Goal: Task Accomplishment & Management: Use online tool/utility

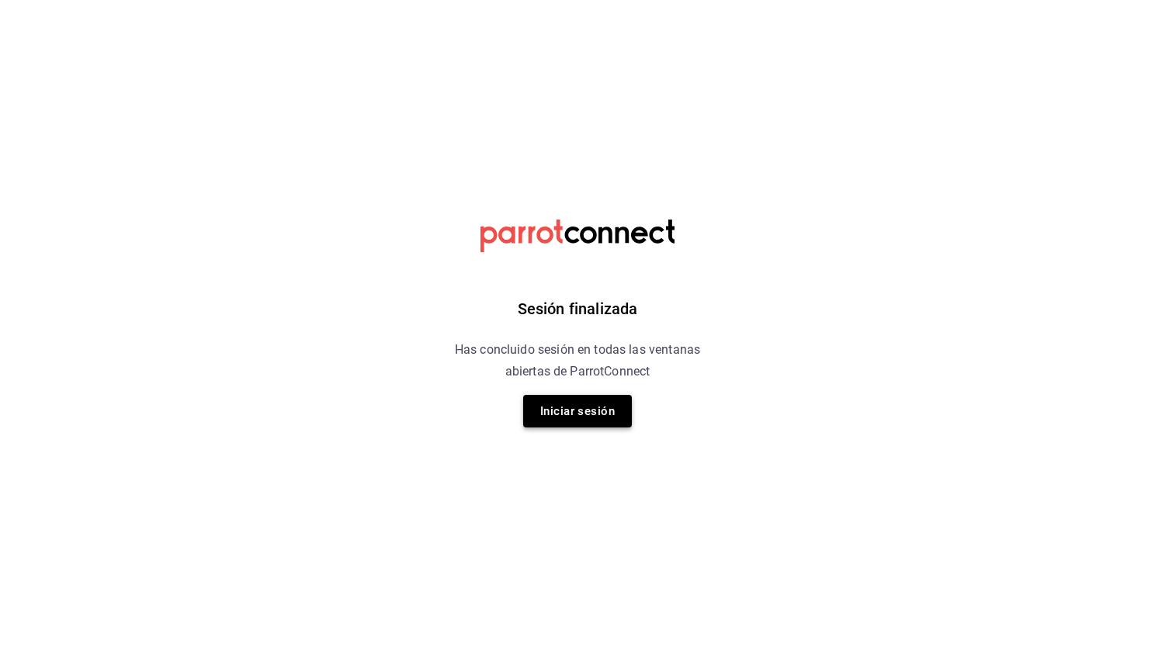
click at [577, 395] on button "Iniciar sesión" at bounding box center [577, 411] width 109 height 33
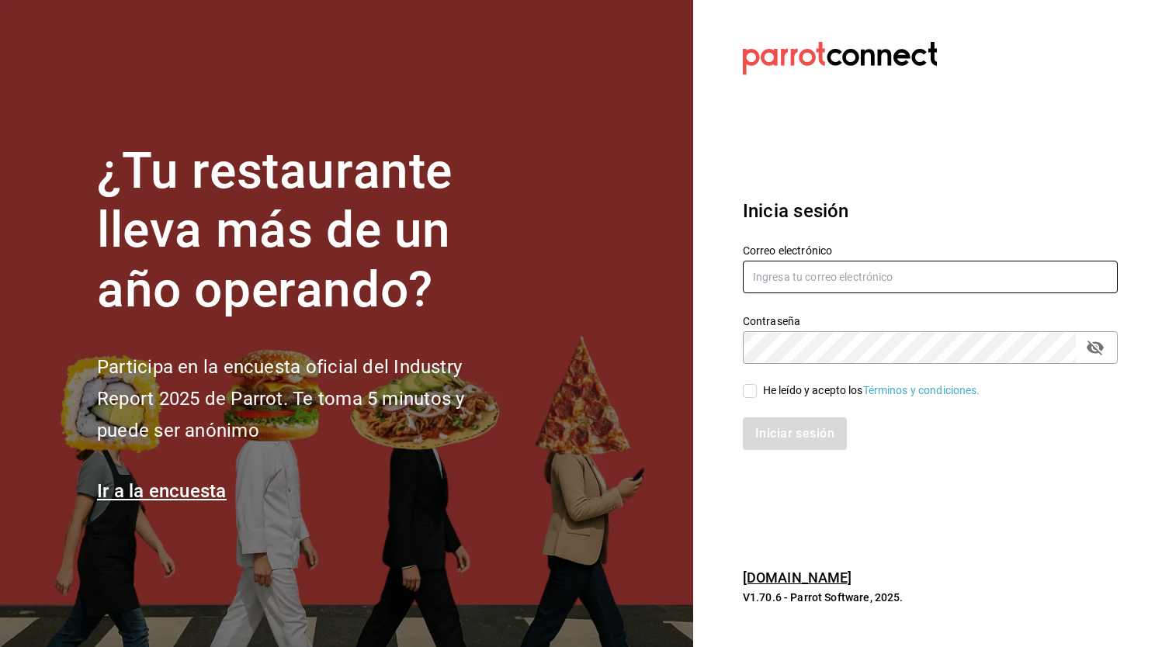
type input "[EMAIL_ADDRESS][DOMAIN_NAME]"
click at [777, 282] on input "[EMAIL_ADDRESS][DOMAIN_NAME]" at bounding box center [930, 277] width 375 height 33
click at [751, 390] on input "He leído y acepto los Términos y condiciones." at bounding box center [750, 391] width 14 height 14
checkbox input "true"
click at [757, 448] on button "Iniciar sesión" at bounding box center [796, 433] width 106 height 33
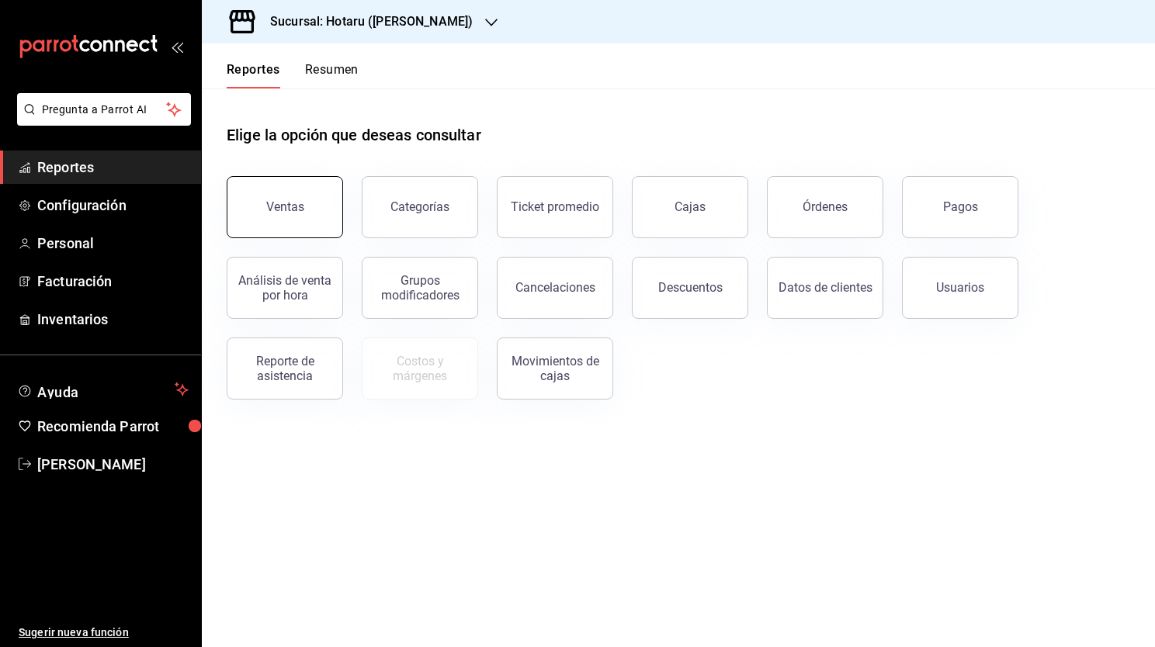
click at [323, 196] on button "Ventas" at bounding box center [285, 207] width 116 height 62
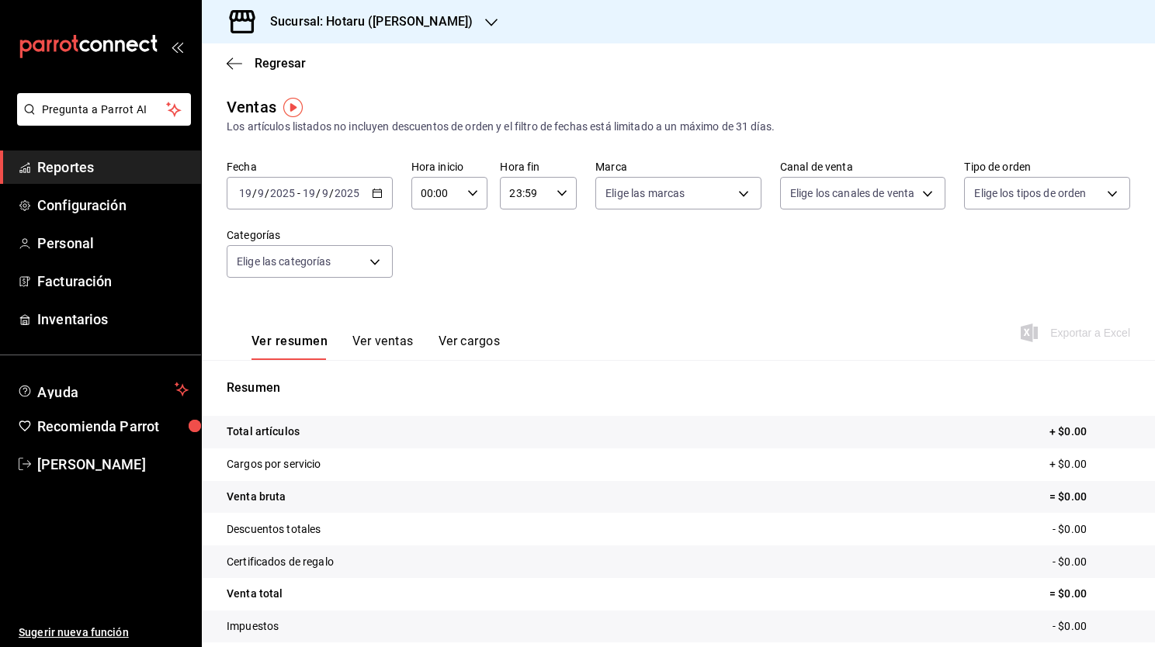
click at [379, 196] on \(Stroke\) "button" at bounding box center [376, 193] width 9 height 9
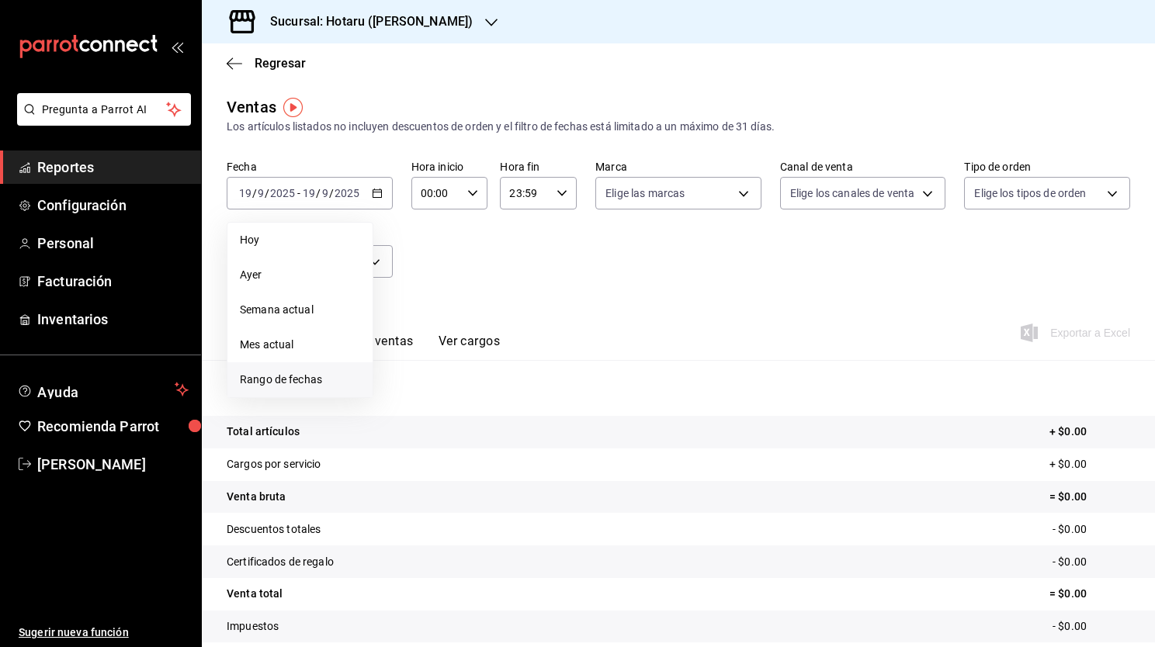
click at [317, 374] on span "Rango de fechas" at bounding box center [300, 380] width 120 height 16
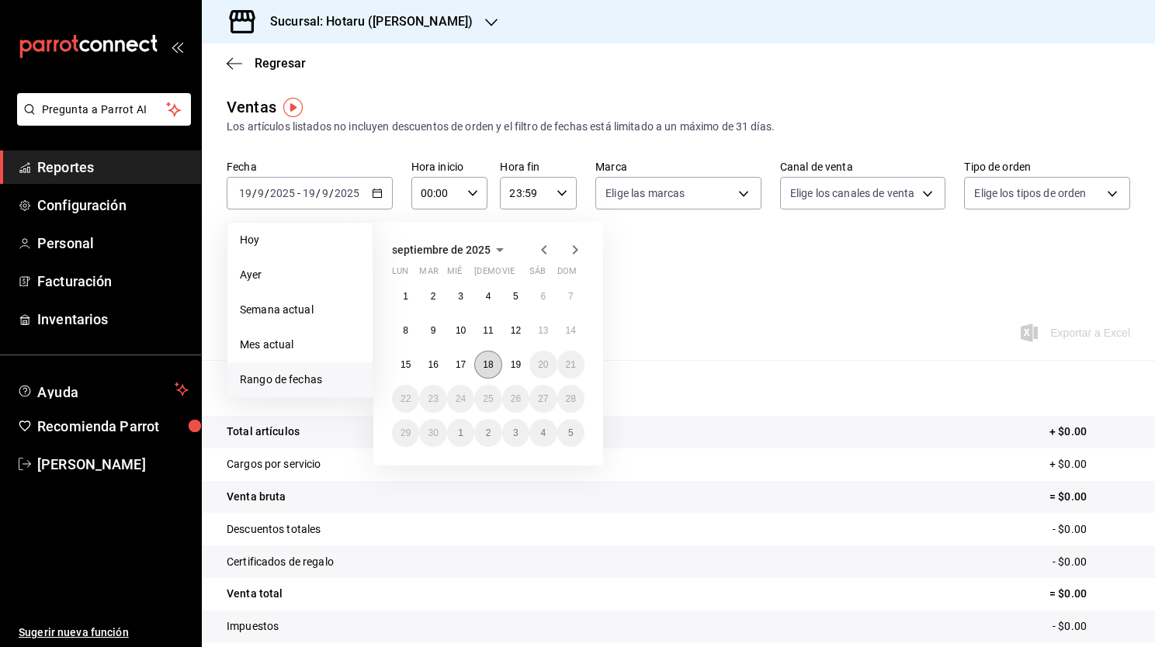
click at [497, 367] on button "18" at bounding box center [487, 365] width 27 height 28
click at [514, 365] on abbr "19" at bounding box center [516, 364] width 10 height 11
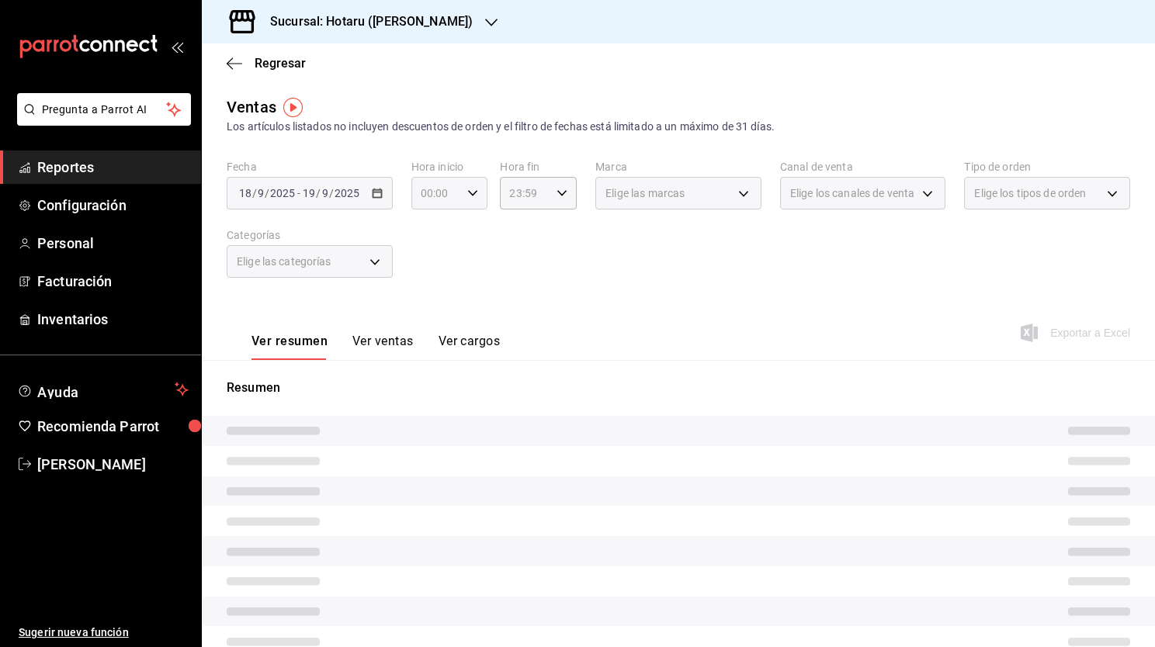
click at [474, 191] on icon "button" at bounding box center [472, 193] width 11 height 11
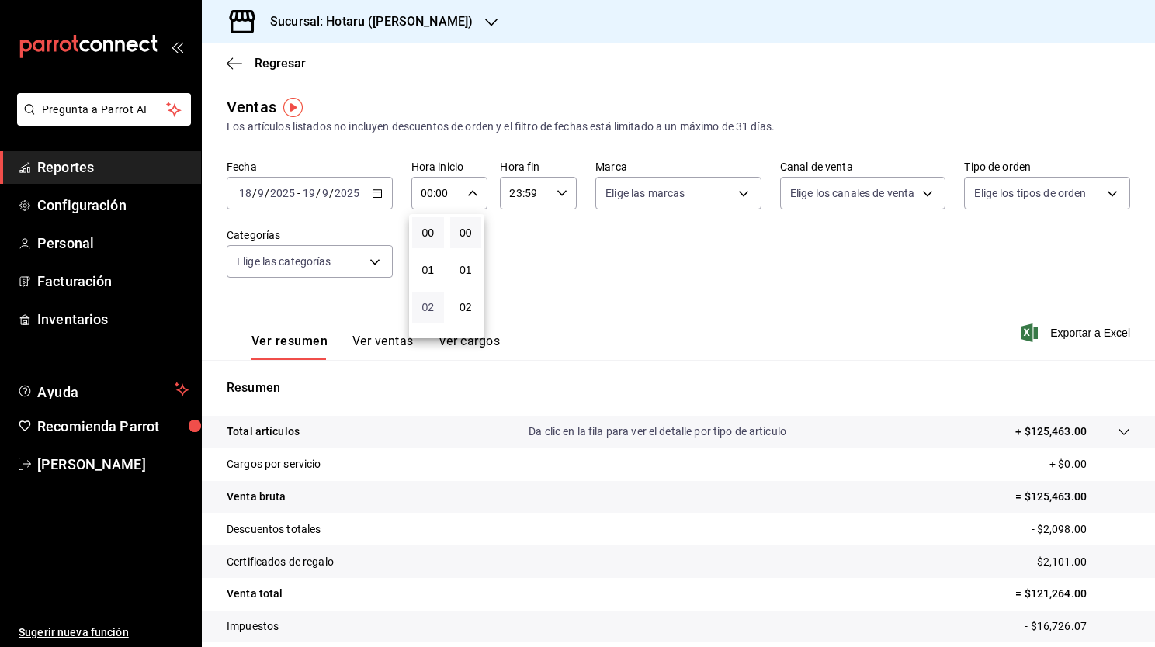
click at [424, 303] on span "02" at bounding box center [427, 307] width 13 height 12
type input "02:00"
click at [424, 301] on span "05" at bounding box center [427, 295] width 13 height 12
type input "05:00"
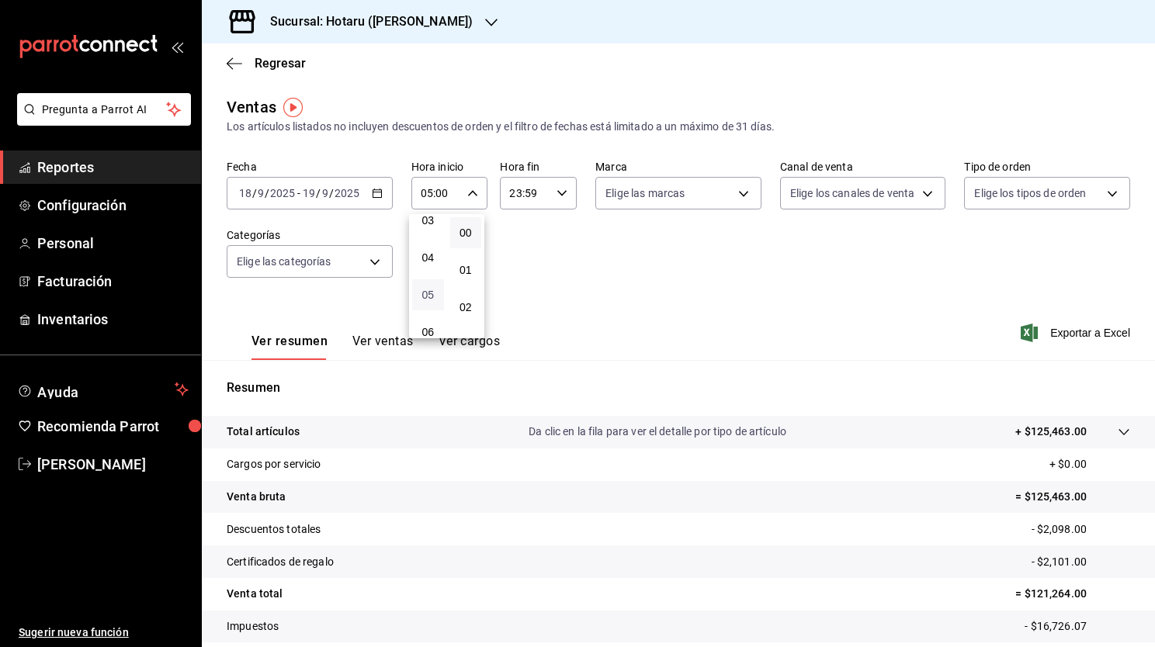
click at [428, 299] on span "05" at bounding box center [427, 295] width 13 height 12
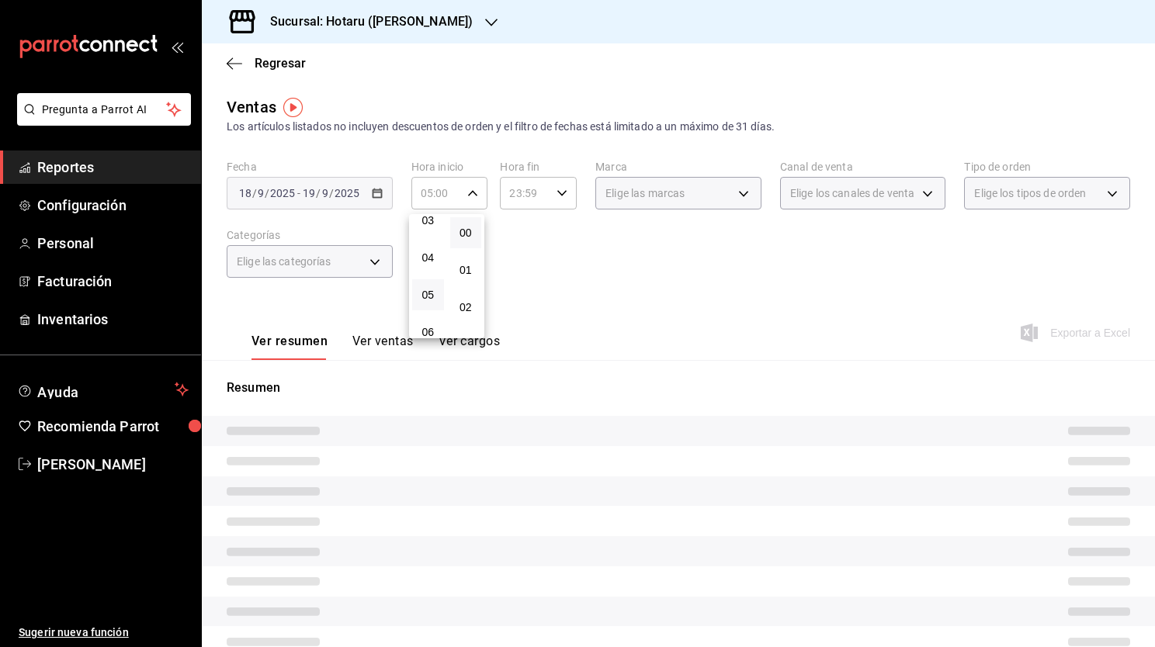
click at [609, 256] on div at bounding box center [577, 323] width 1155 height 647
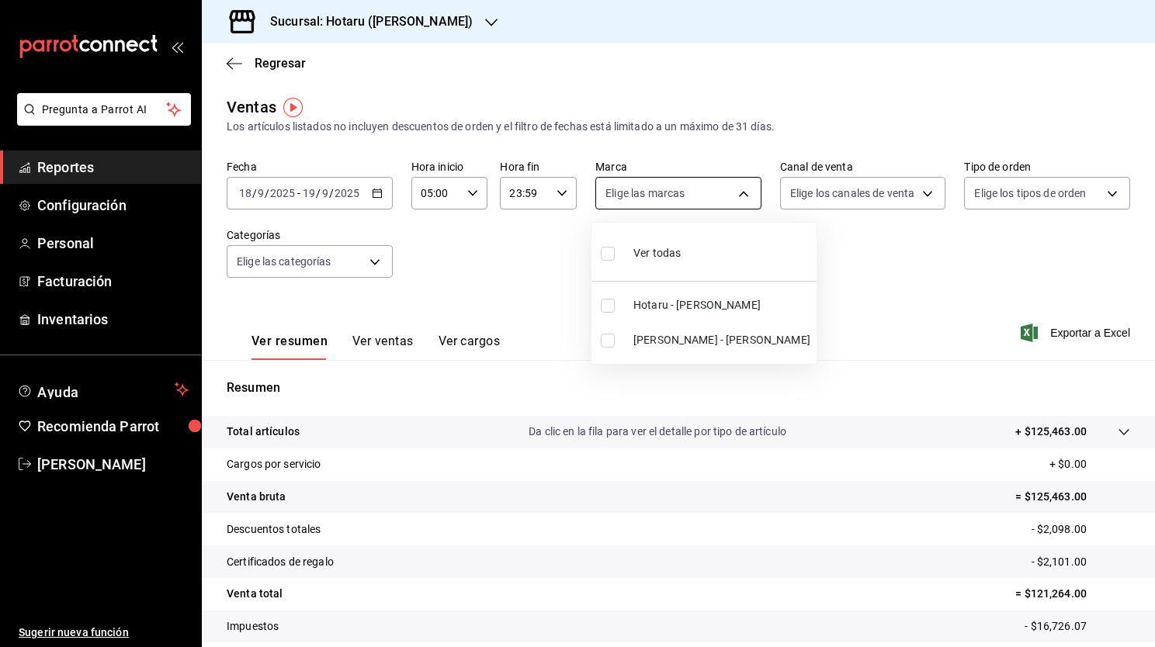
click at [704, 195] on body "Pregunta a Parrot AI Reportes Configuración Personal Facturación Inventarios Ay…" at bounding box center [577, 323] width 1155 height 647
click at [436, 18] on div at bounding box center [577, 323] width 1155 height 647
click at [485, 26] on icon "button" at bounding box center [491, 22] width 12 height 12
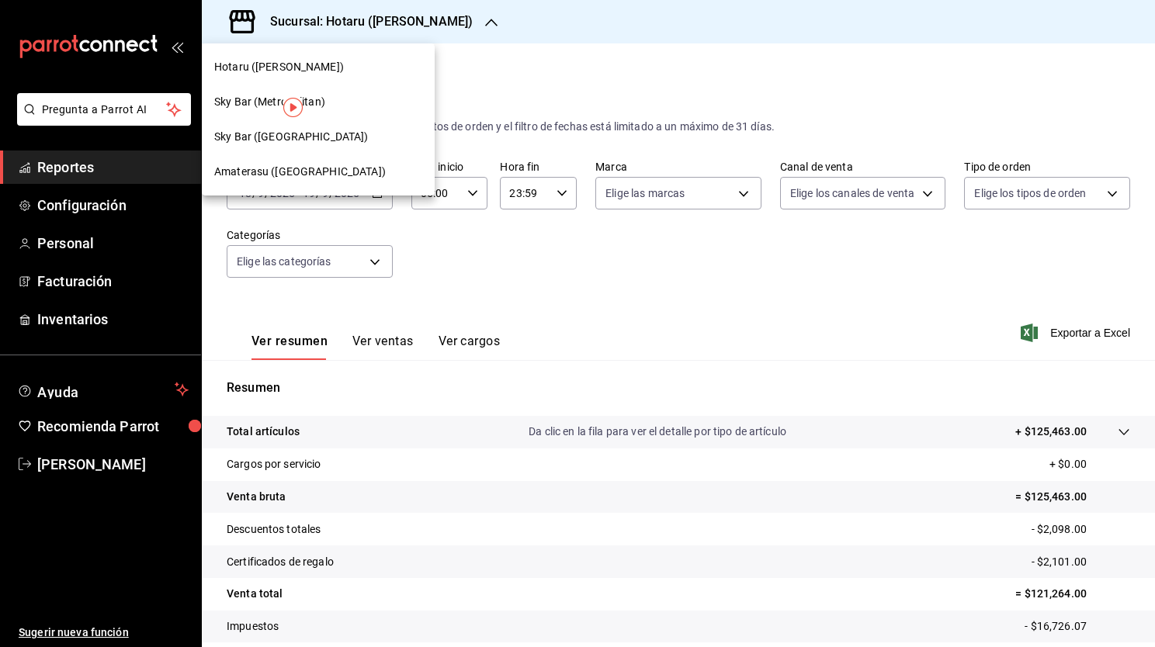
click at [324, 182] on div "Amaterasu (Metropolitan)" at bounding box center [318, 171] width 233 height 35
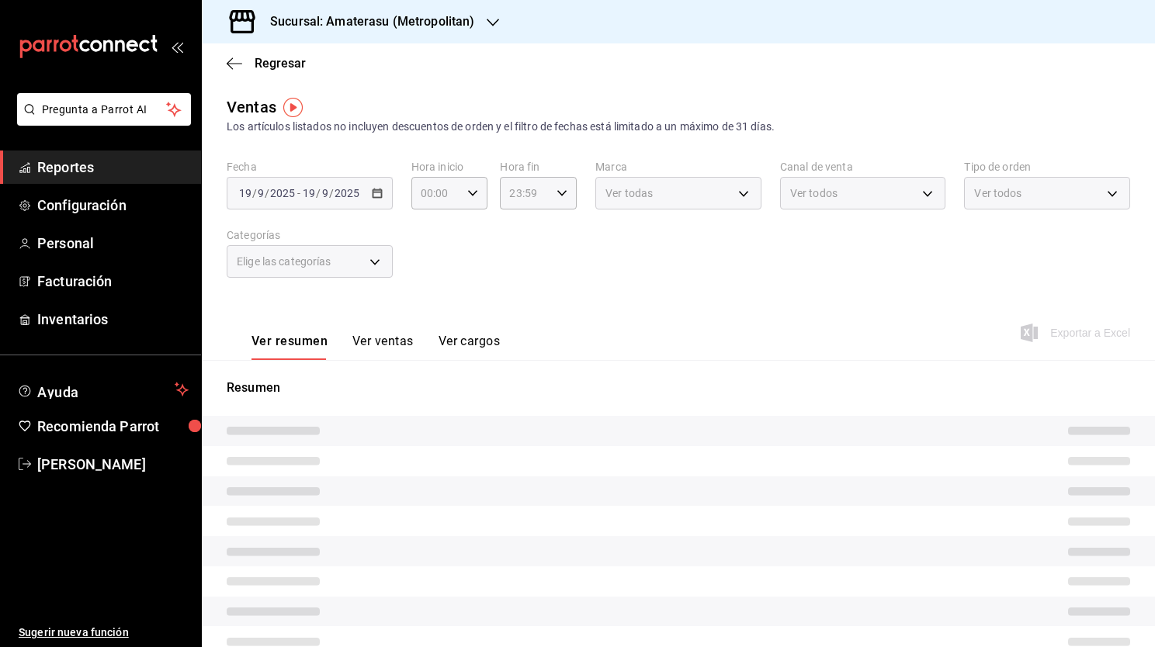
type input "05:00"
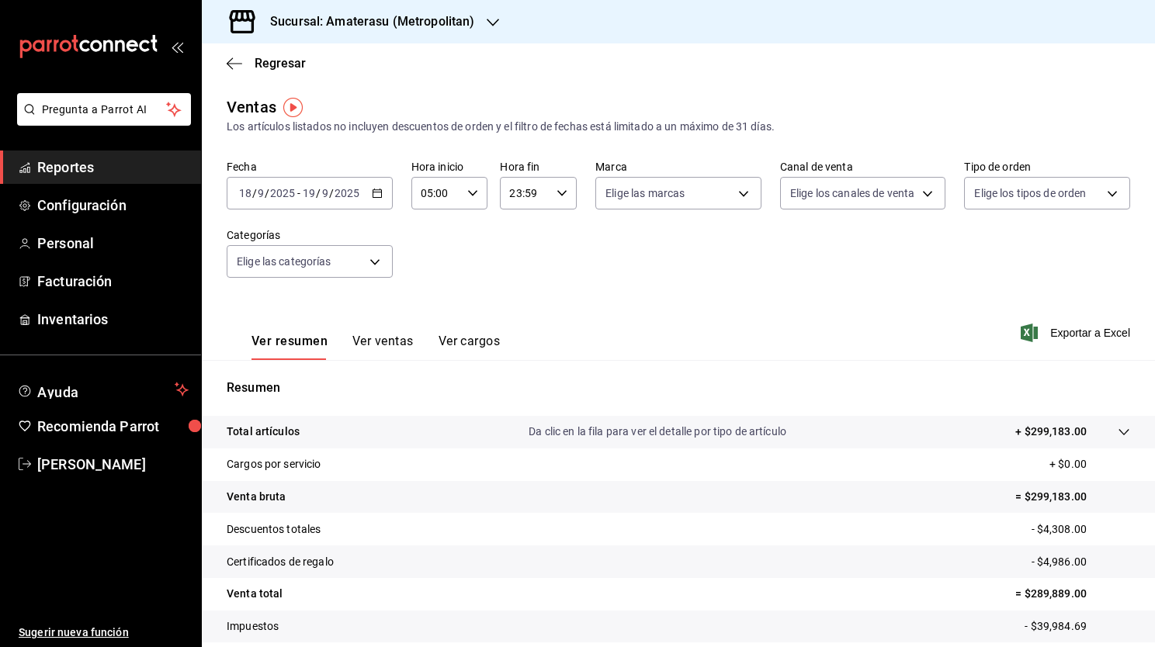
click at [372, 191] on \(Stroke\) "button" at bounding box center [376, 193] width 9 height 9
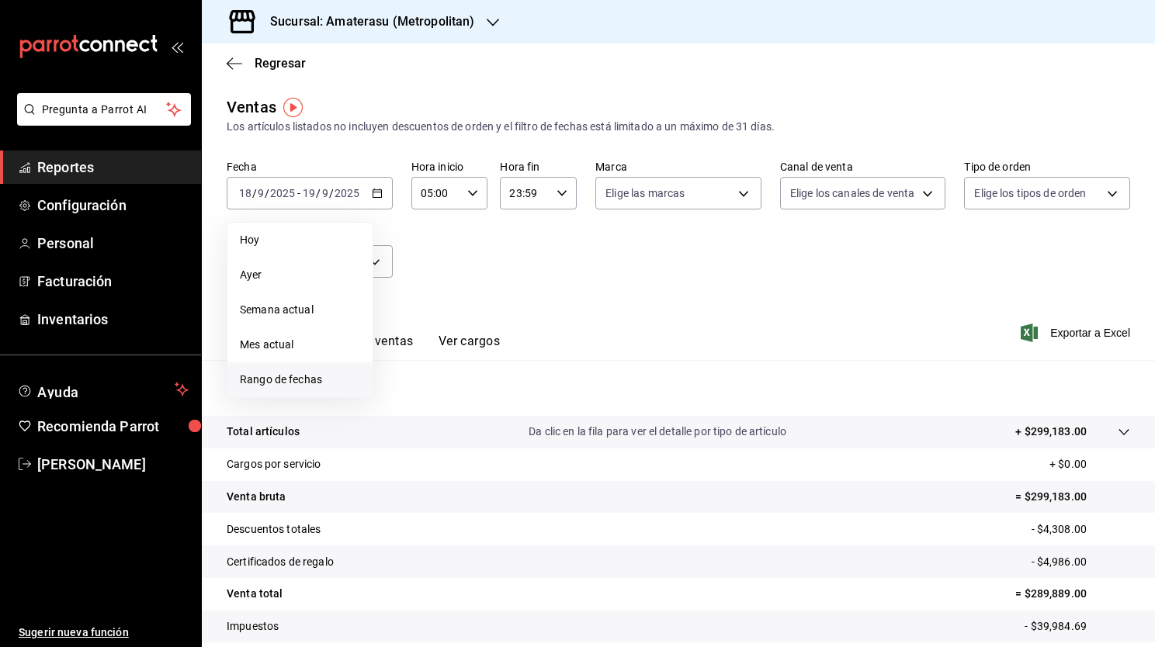
click at [306, 368] on li "Rango de fechas" at bounding box center [299, 379] width 145 height 35
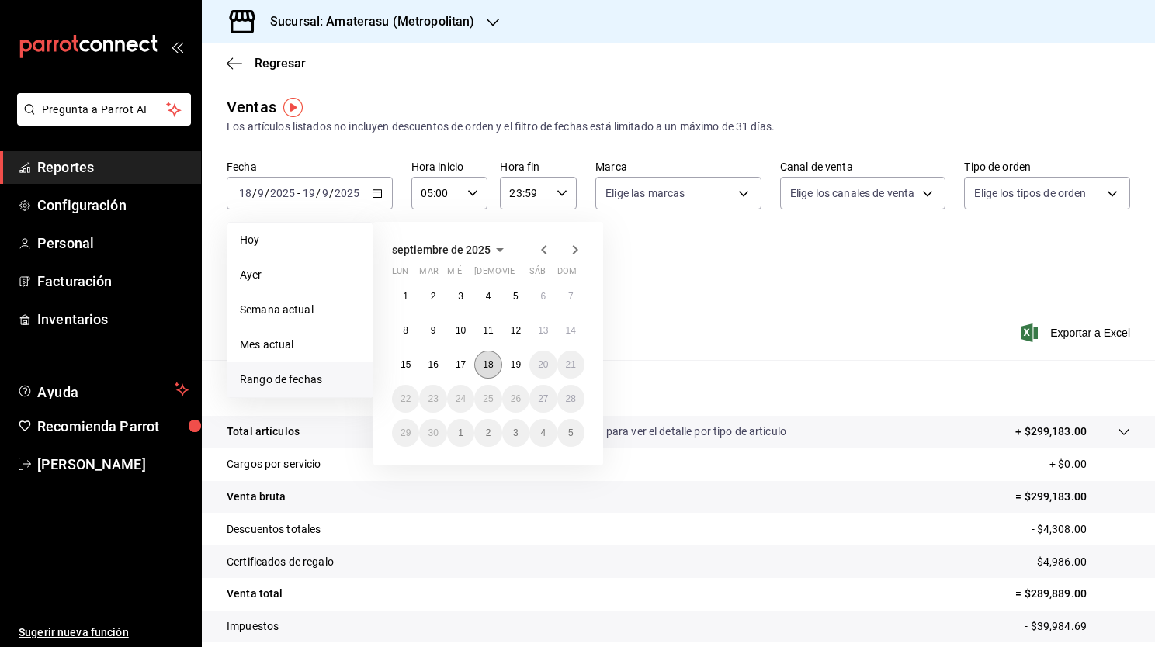
click at [486, 372] on button "18" at bounding box center [487, 365] width 27 height 28
click at [518, 363] on abbr "19" at bounding box center [516, 364] width 10 height 11
click at [487, 365] on abbr "18" at bounding box center [488, 364] width 10 height 11
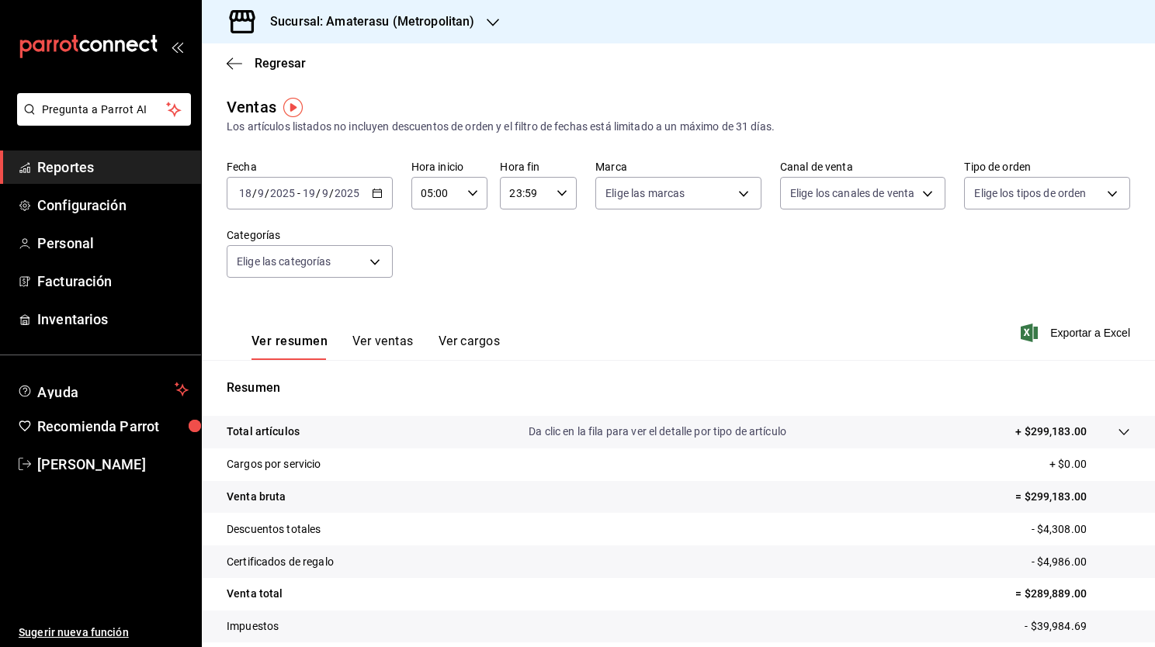
click at [472, 193] on \(Stroke\) "button" at bounding box center [472, 192] width 9 height 5
click at [355, 200] on div at bounding box center [577, 323] width 1155 height 647
click at [367, 190] on div "2025-09-18 18 / 9 / 2025 - 2025-09-19 19 / 9 / 2025" at bounding box center [310, 193] width 166 height 33
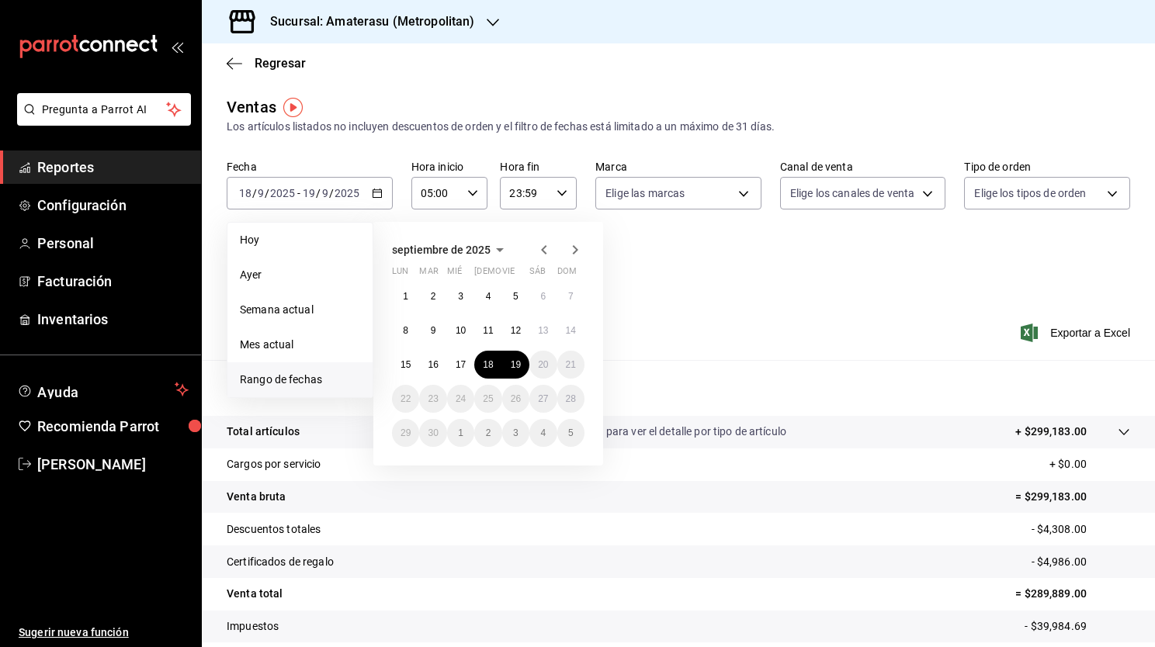
click at [729, 293] on div "Fecha 2025-09-18 18 / 9 / 2025 - 2025-09-19 19 / 9 / 2025 Hoy Ayer Semana actua…" at bounding box center [678, 228] width 903 height 137
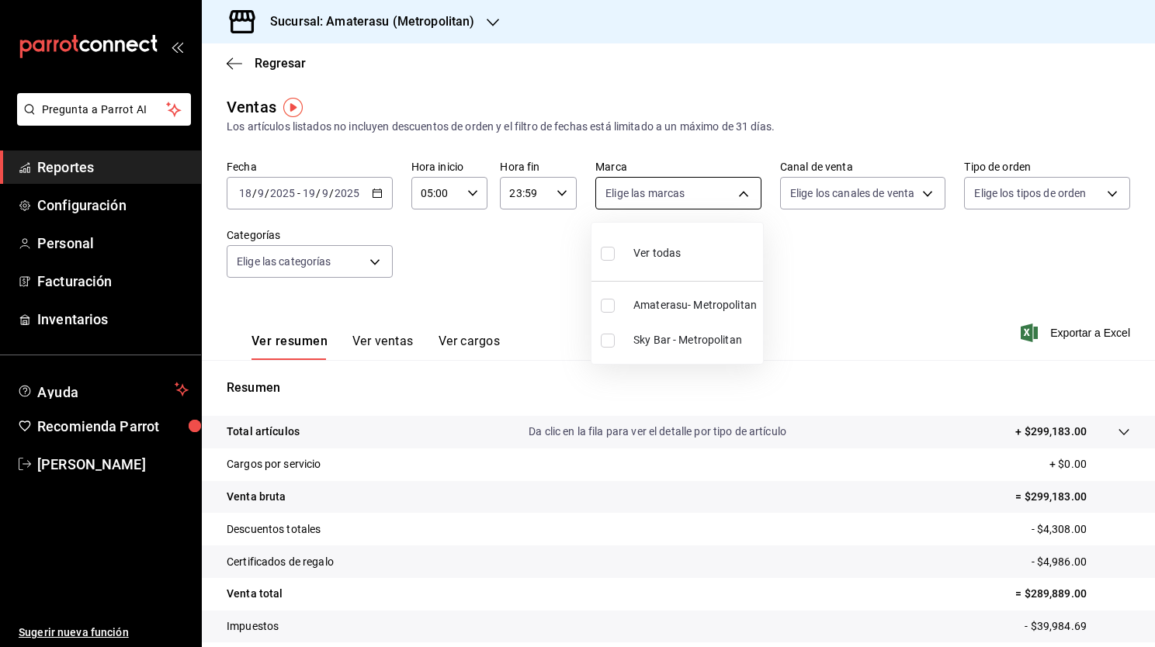
click at [673, 199] on body "Pregunta a Parrot AI Reportes Configuración Personal Facturación Inventarios Ay…" at bounding box center [577, 323] width 1155 height 647
click at [608, 340] on input "checkbox" at bounding box center [608, 341] width 14 height 14
checkbox input "true"
type input "f3afaab8-8c3d-4e49-a299-af9bdf6027b2"
click at [516, 270] on div at bounding box center [577, 323] width 1155 height 647
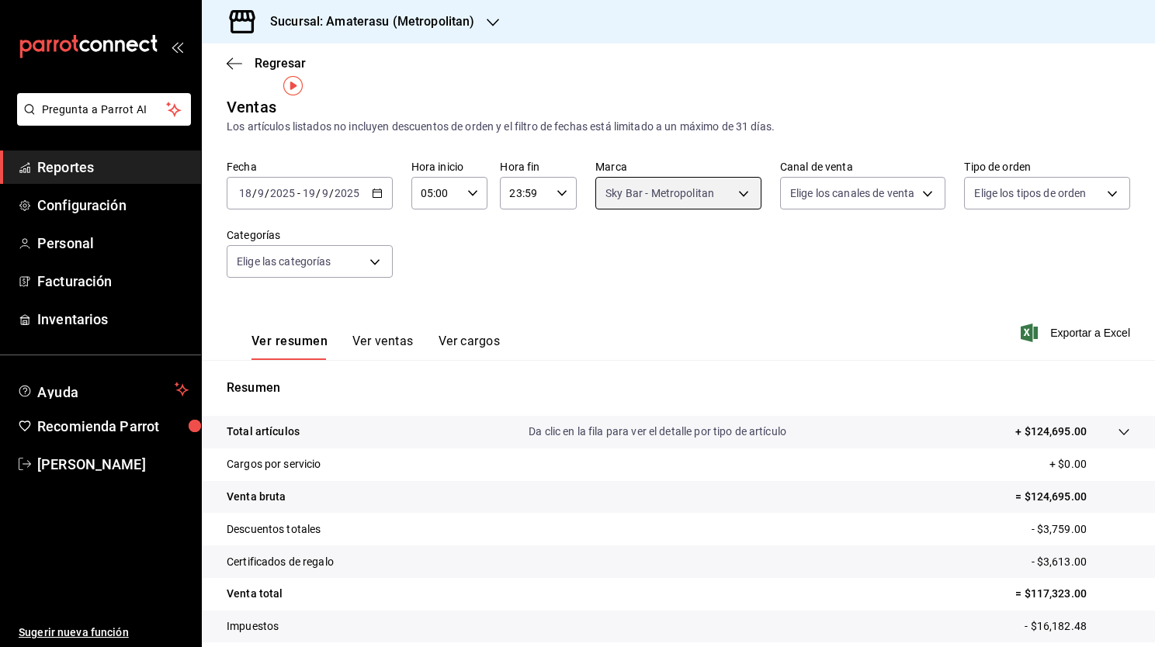
scroll to position [96, 0]
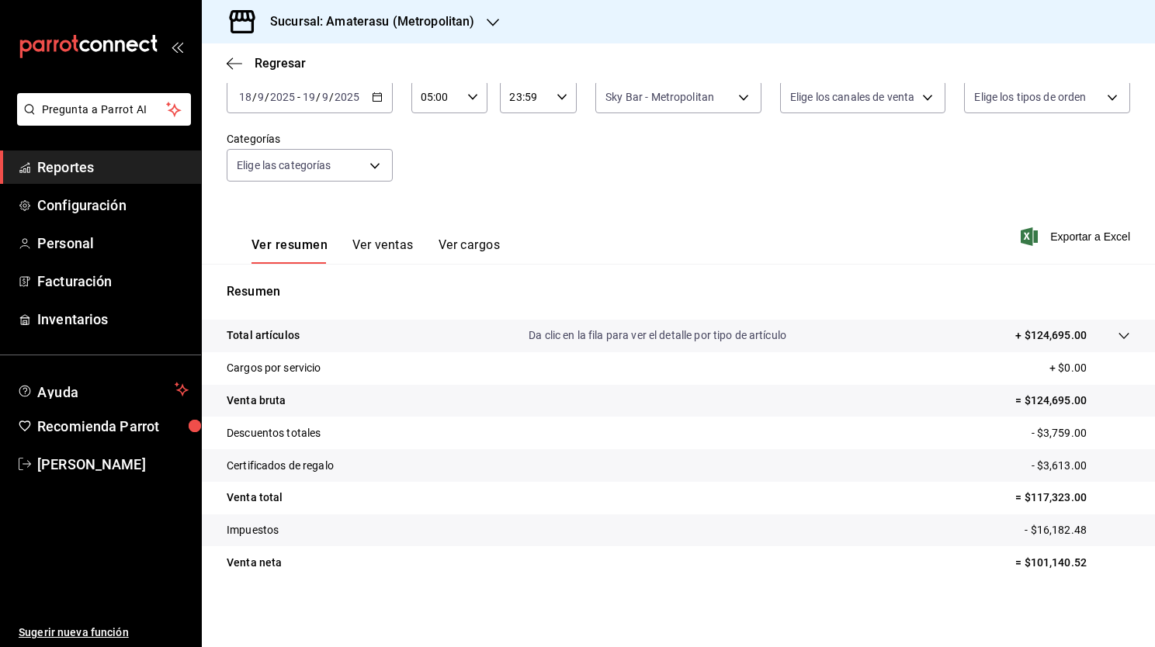
click at [1117, 334] on icon at bounding box center [1123, 336] width 12 height 12
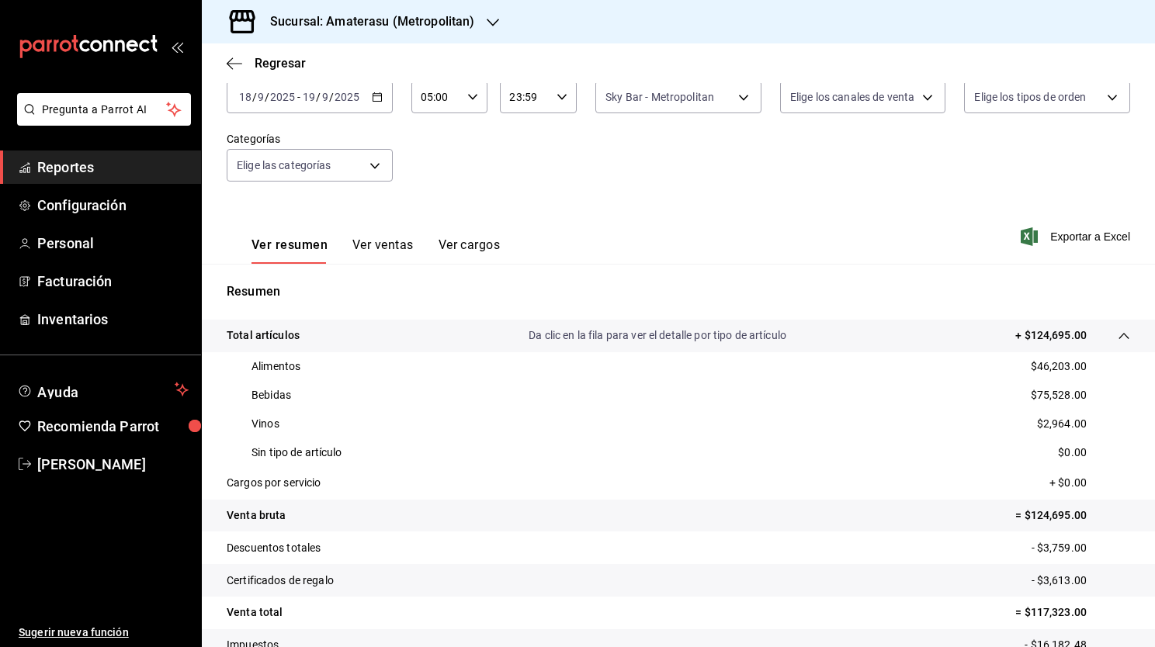
scroll to position [211, 0]
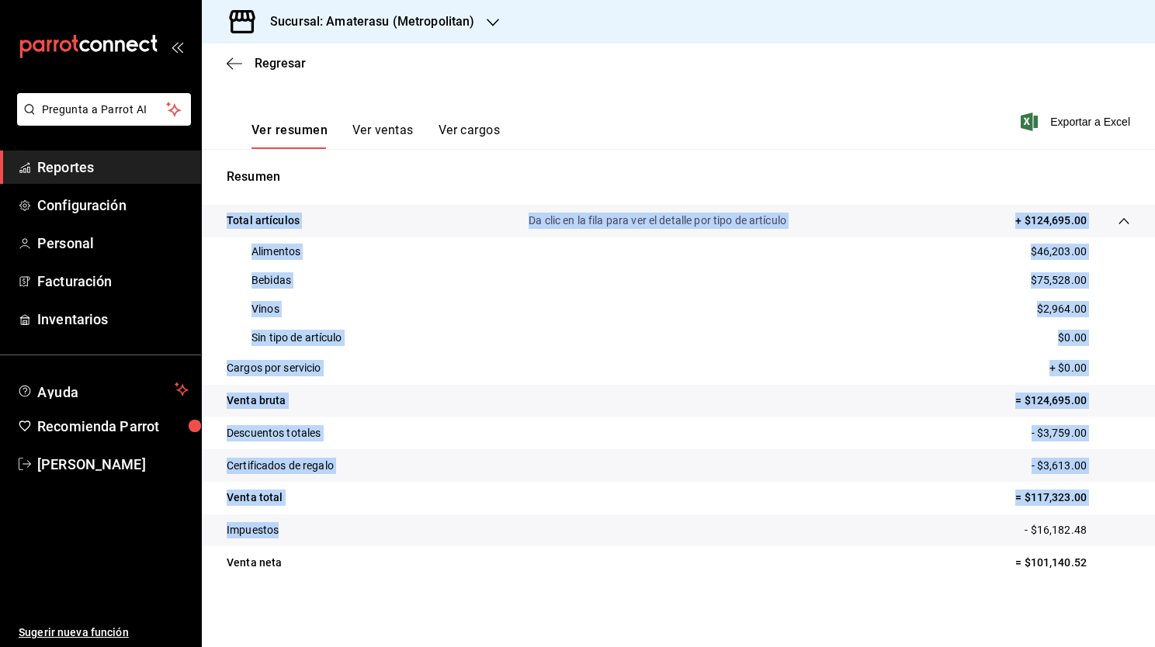
drag, startPoint x: 498, startPoint y: 523, endPoint x: 360, endPoint y: 177, distance: 372.6
click at [360, 177] on div "Resumen Total artículos Da clic en la fila para ver el detalle por tipo de artí…" at bounding box center [678, 383] width 953 height 430
click at [371, 132] on button "Ver ventas" at bounding box center [382, 136] width 61 height 26
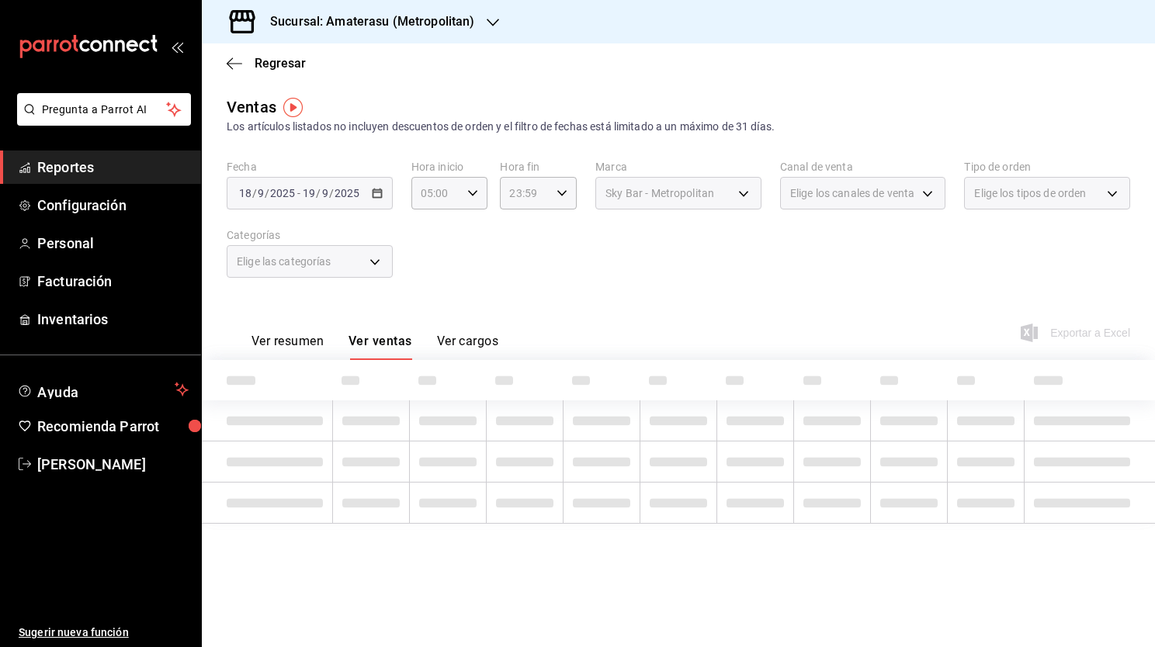
click at [371, 132] on div "Los artículos listados no incluyen descuentos de orden y el filtro de fechas es…" at bounding box center [678, 127] width 903 height 16
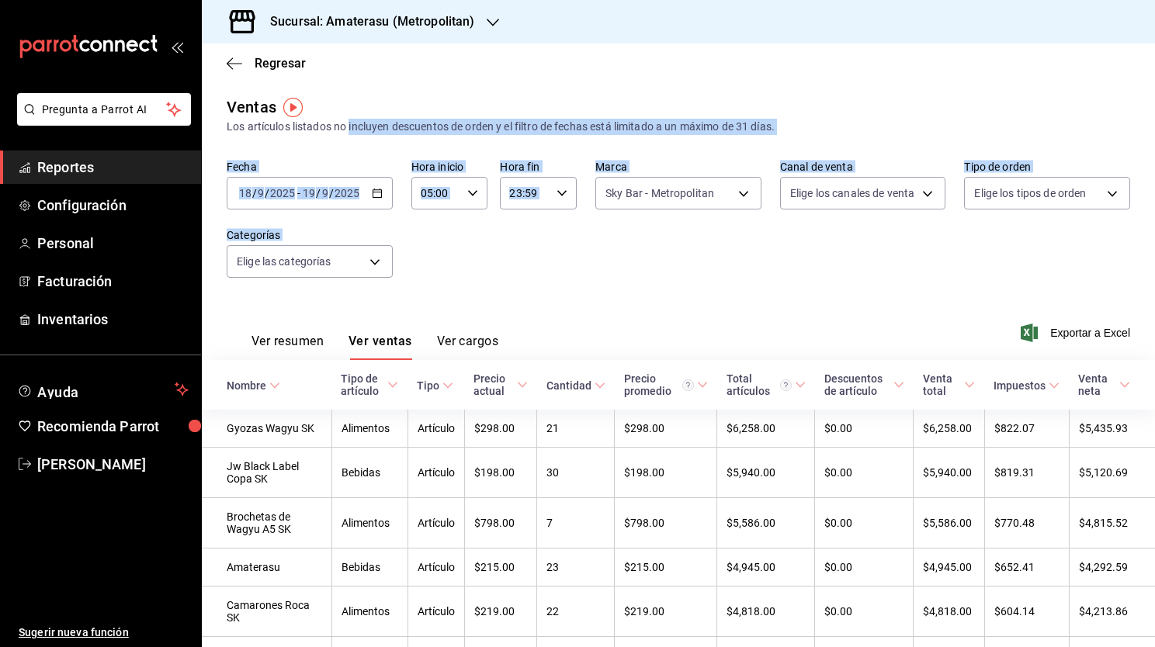
drag, startPoint x: 371, startPoint y: 132, endPoint x: 455, endPoint y: 299, distance: 187.4
click at [455, 299] on div "Ver resumen Ver ventas Ver cargos Exportar a Excel" at bounding box center [678, 328] width 953 height 64
click at [377, 196] on icon "button" at bounding box center [377, 193] width 11 height 11
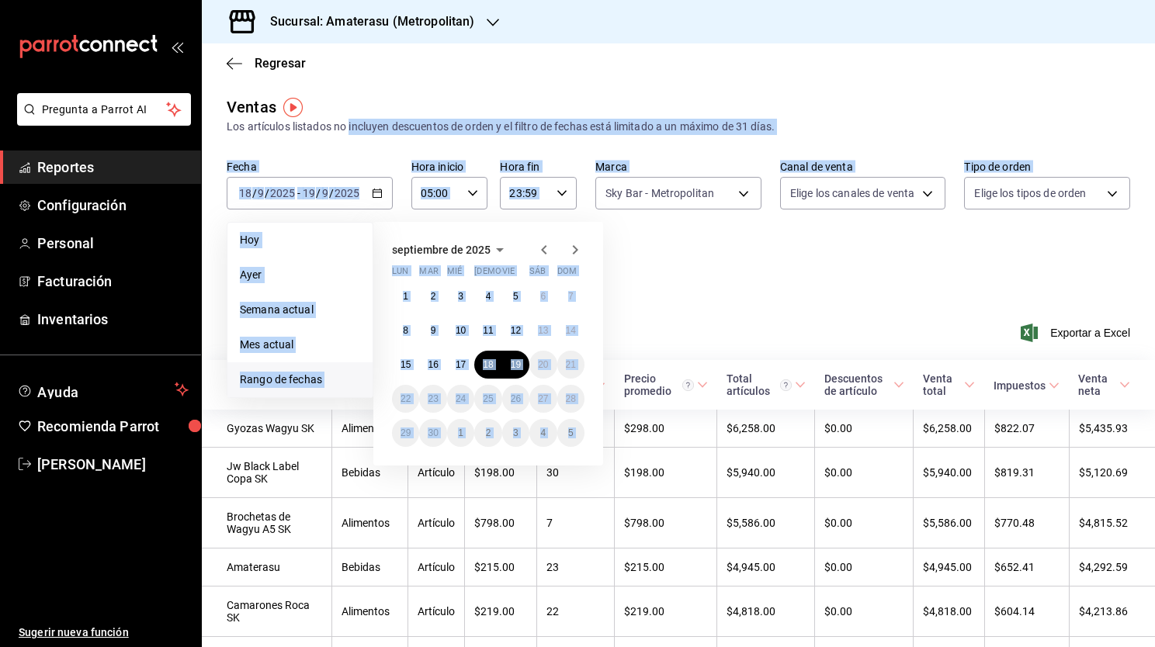
click at [309, 386] on li "Rango de fechas" at bounding box center [299, 379] width 145 height 35
click at [484, 371] on button "18" at bounding box center [487, 365] width 27 height 28
click at [513, 369] on abbr "19" at bounding box center [516, 364] width 10 height 11
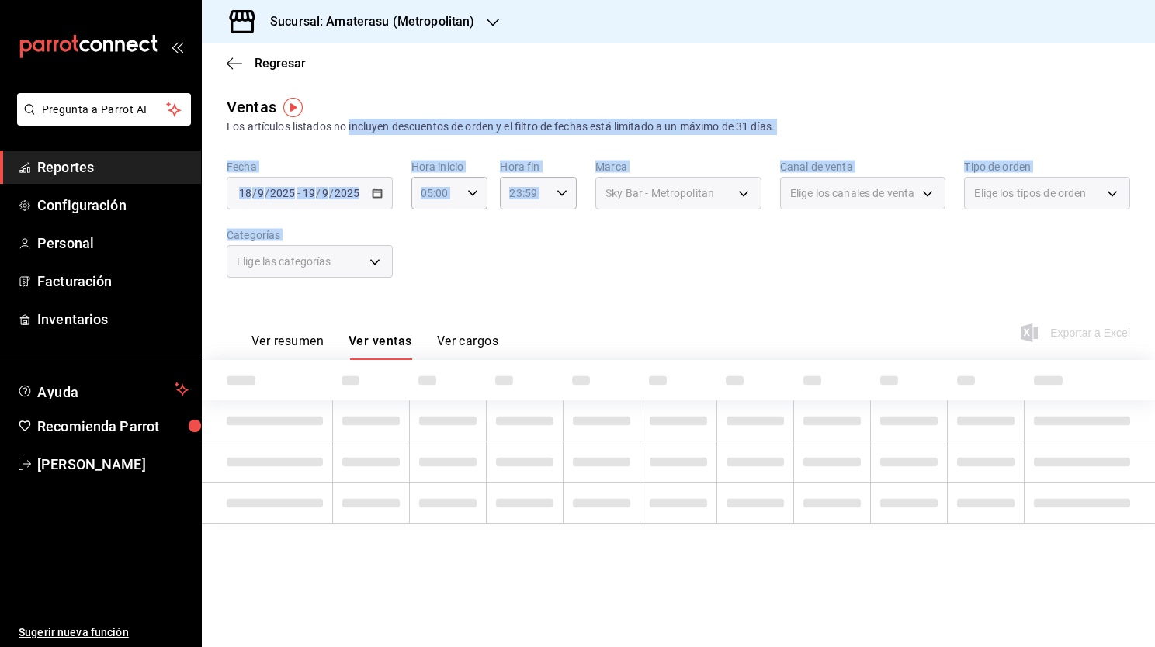
click at [655, 313] on div "Ver resumen Ver ventas Ver cargos Exportar a Excel" at bounding box center [678, 328] width 953 height 64
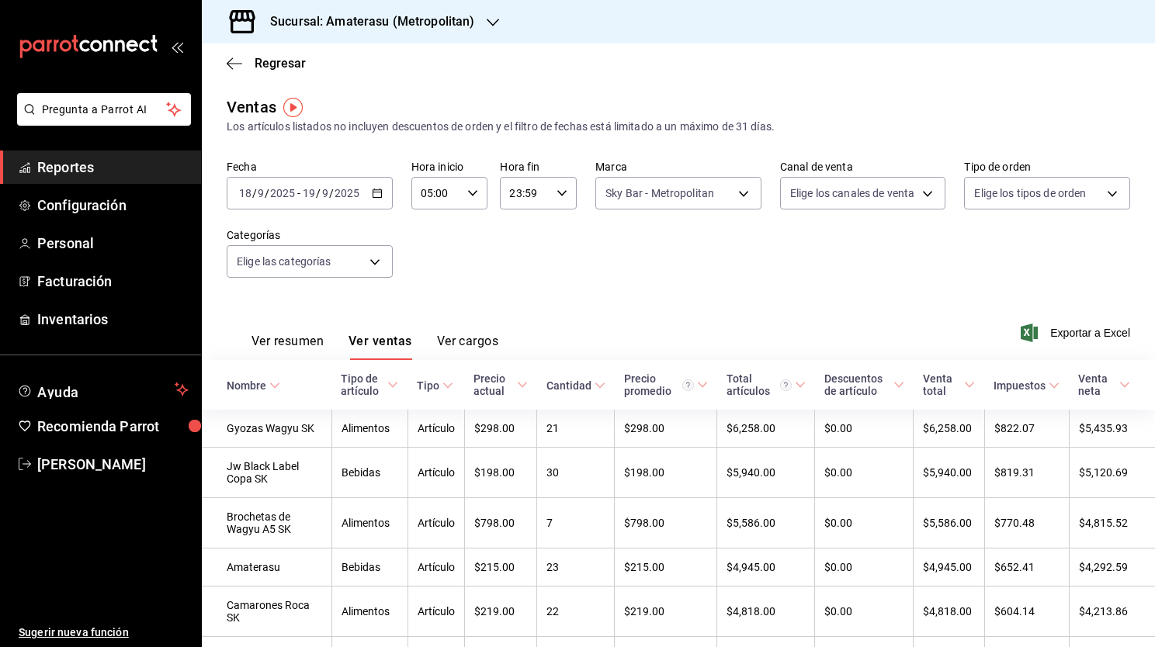
click at [1083, 346] on div "Ver resumen Ver ventas Ver cargos Exportar a Excel" at bounding box center [678, 328] width 953 height 64
click at [1074, 343] on div "Ver resumen Ver ventas Ver cargos Exportar a Excel" at bounding box center [678, 328] width 953 height 64
click at [1055, 331] on span "Exportar a Excel" at bounding box center [1076, 333] width 106 height 19
click at [230, 64] on icon "button" at bounding box center [235, 63] width 16 height 1
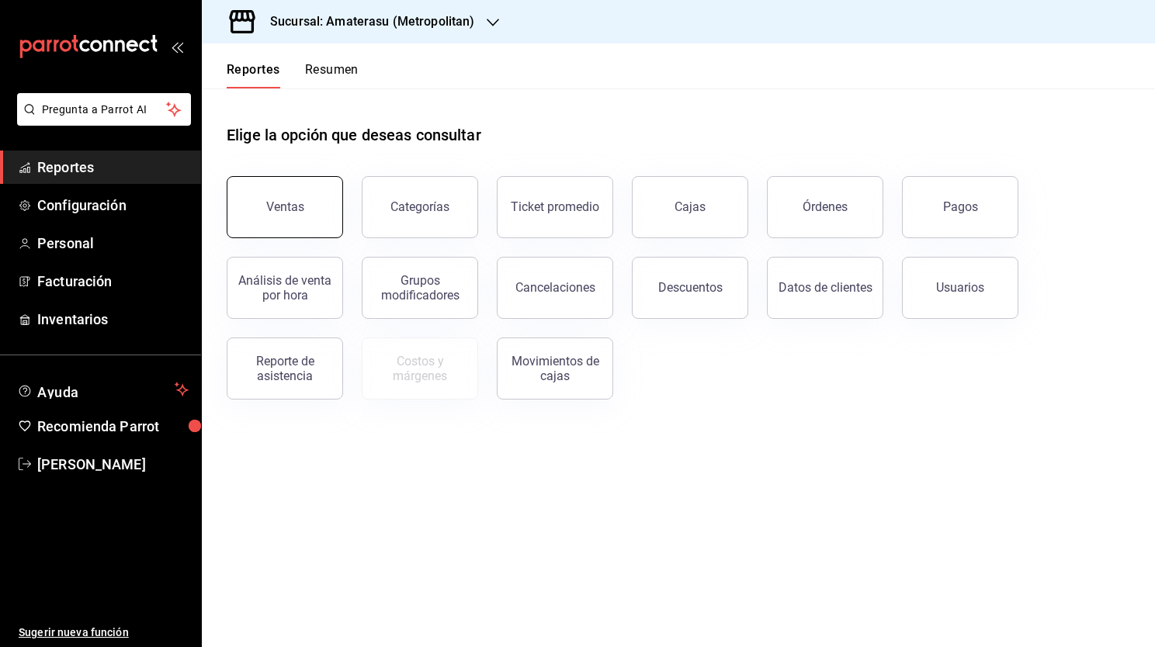
click at [289, 175] on div "Ventas" at bounding box center [275, 198] width 135 height 81
click at [282, 203] on div "Ventas" at bounding box center [285, 206] width 38 height 15
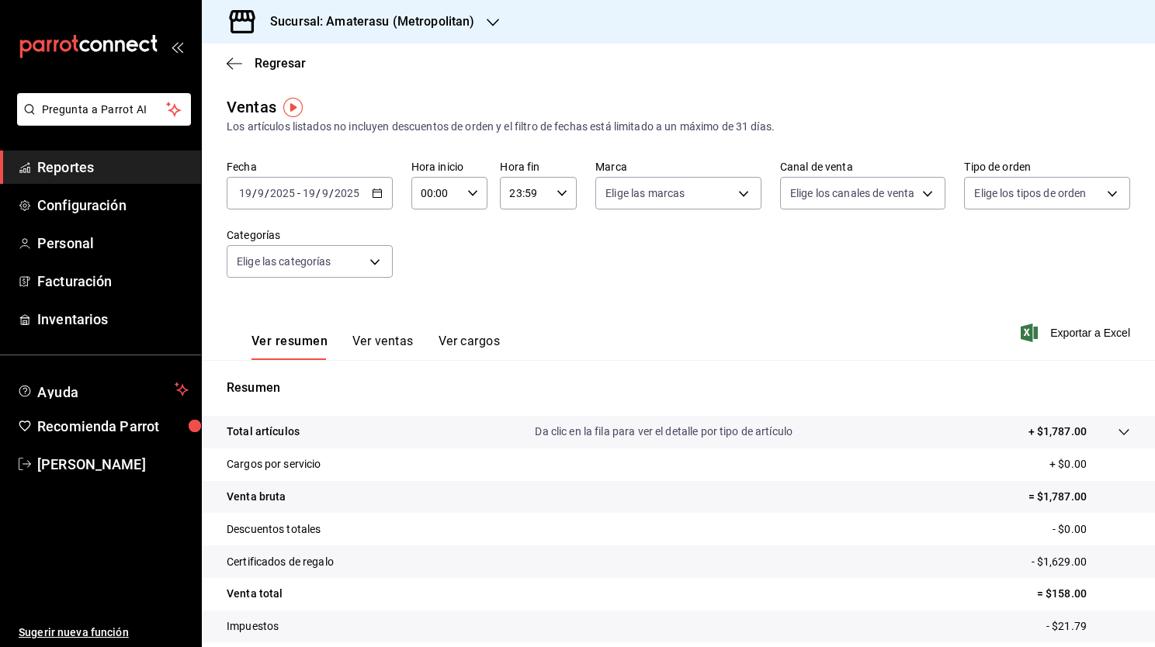
click at [395, 344] on button "Ver ventas" at bounding box center [382, 347] width 61 height 26
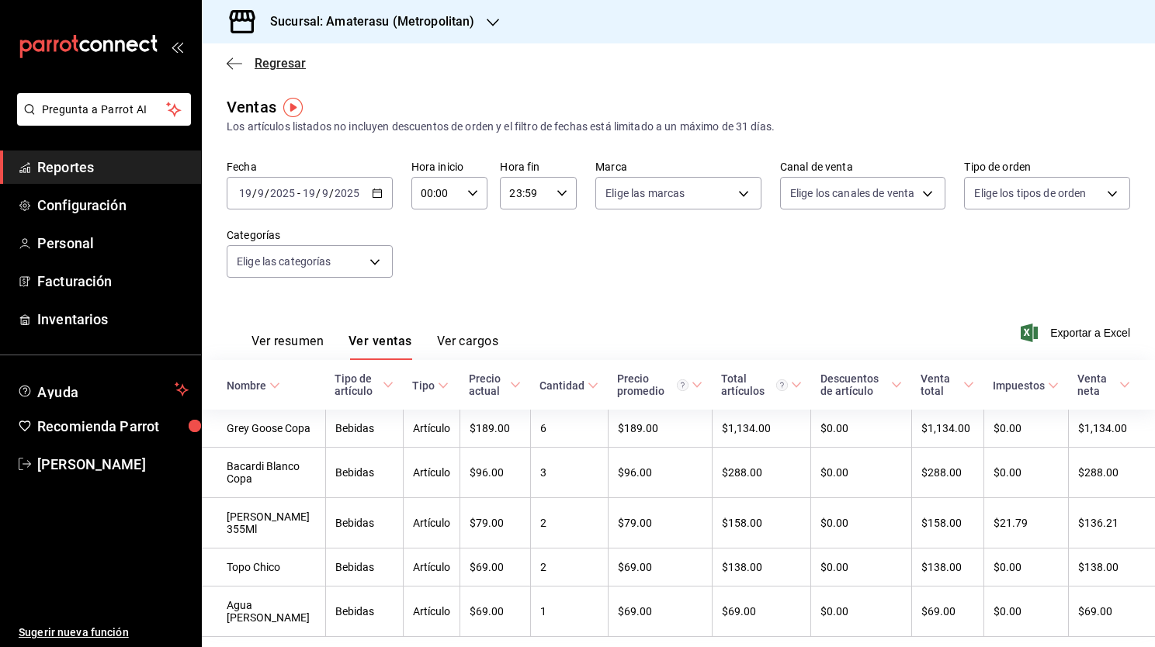
click at [235, 70] on icon "button" at bounding box center [235, 64] width 16 height 14
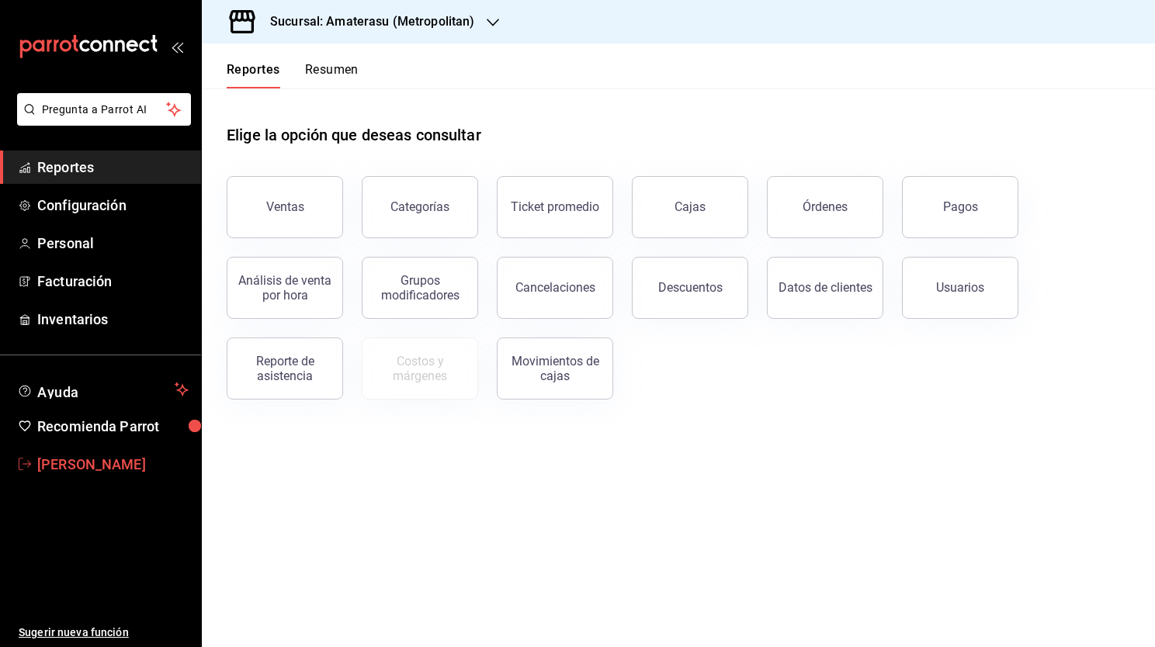
click at [102, 473] on span "Mario Niño" at bounding box center [112, 464] width 151 height 21
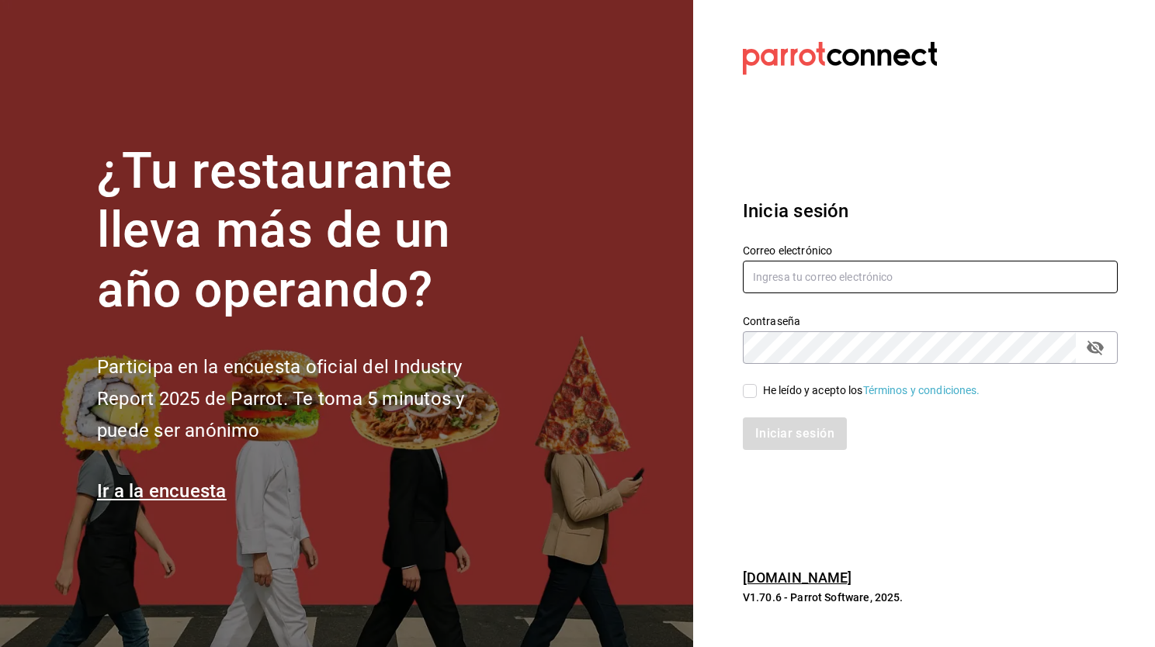
type input "[EMAIL_ADDRESS][DOMAIN_NAME]"
